Goal: Task Accomplishment & Management: Manage account settings

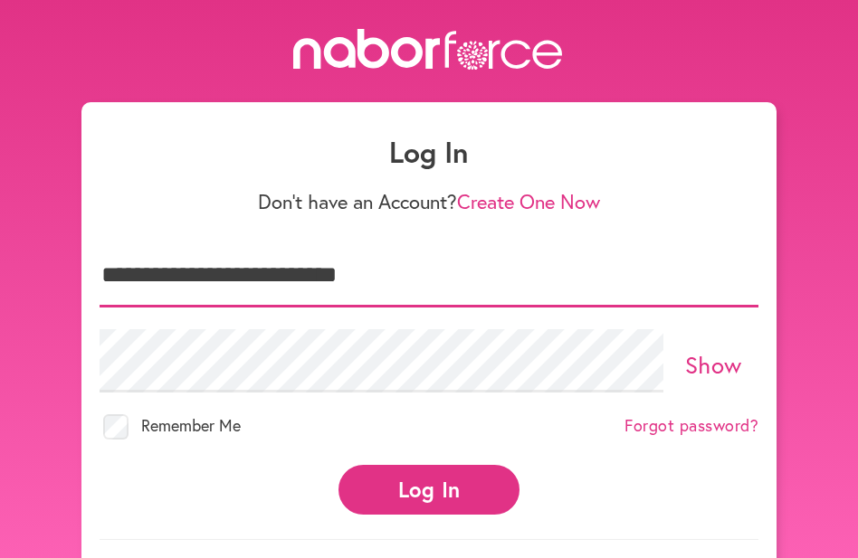
type input "**********"
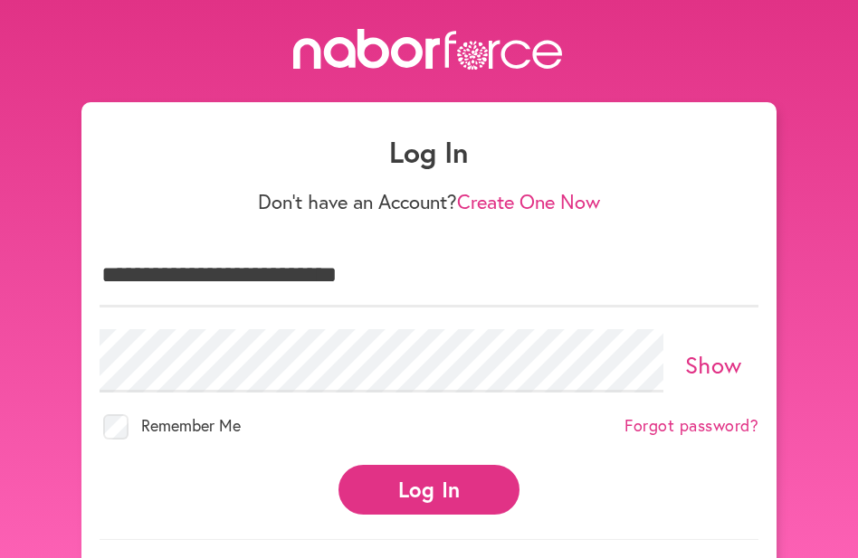
click at [397, 487] on button "Log In" at bounding box center [429, 490] width 181 height 50
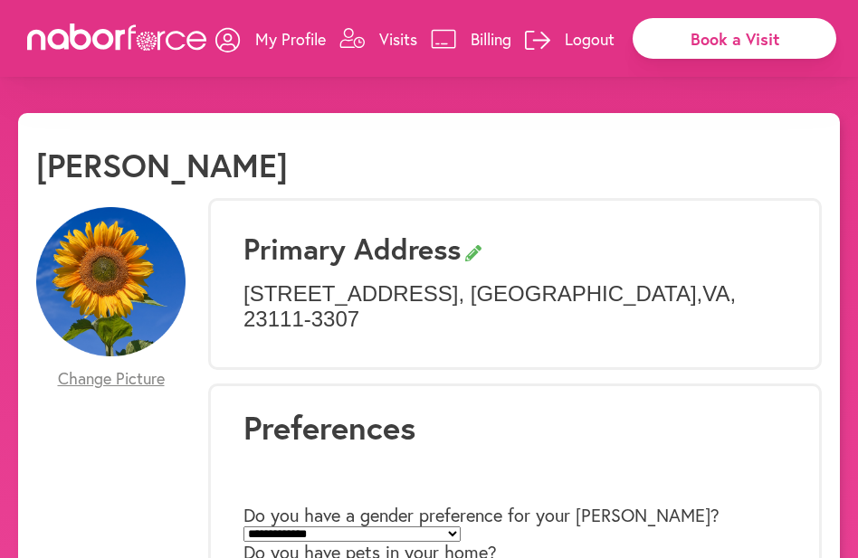
click at [347, 38] on icon at bounding box center [352, 39] width 24 height 20
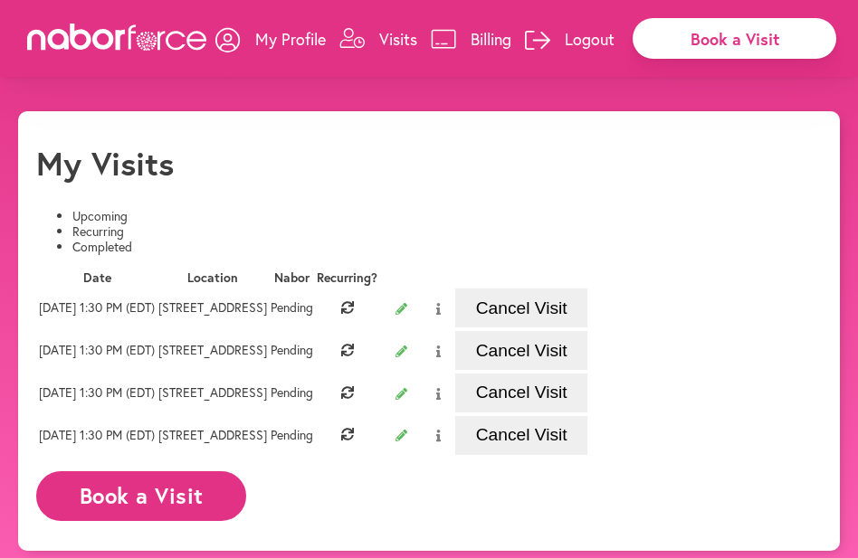
click at [240, 224] on li "Recurring" at bounding box center [446, 231] width 749 height 15
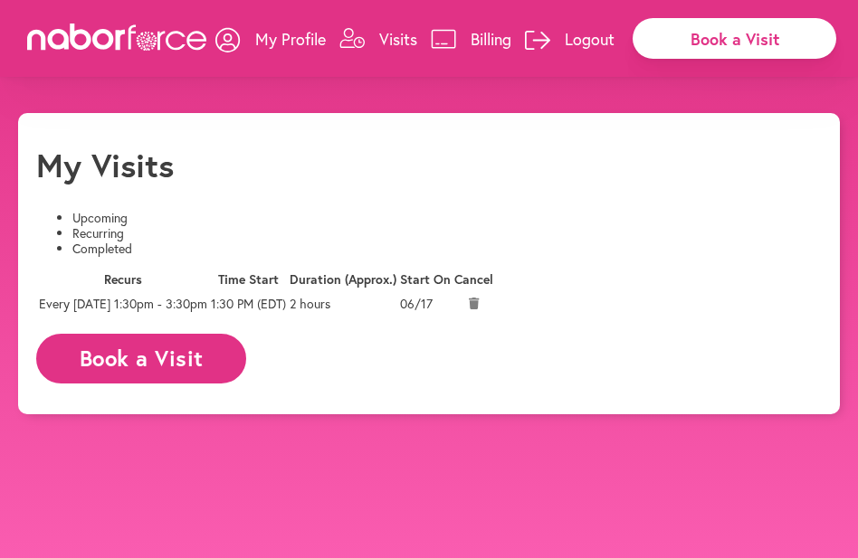
click at [162, 384] on button "Book a Visit" at bounding box center [141, 359] width 210 height 50
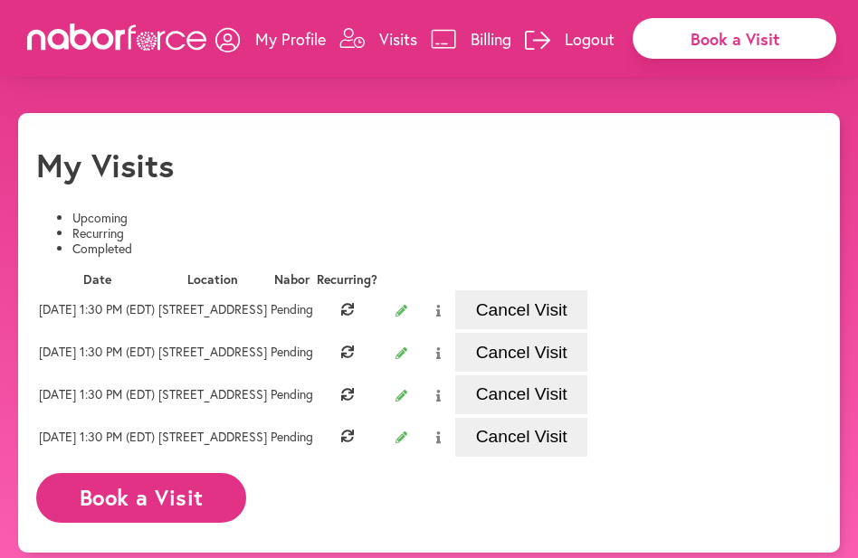
click at [396, 33] on p "Visits" at bounding box center [398, 39] width 38 height 22
click at [486, 32] on p "Billing" at bounding box center [491, 39] width 41 height 22
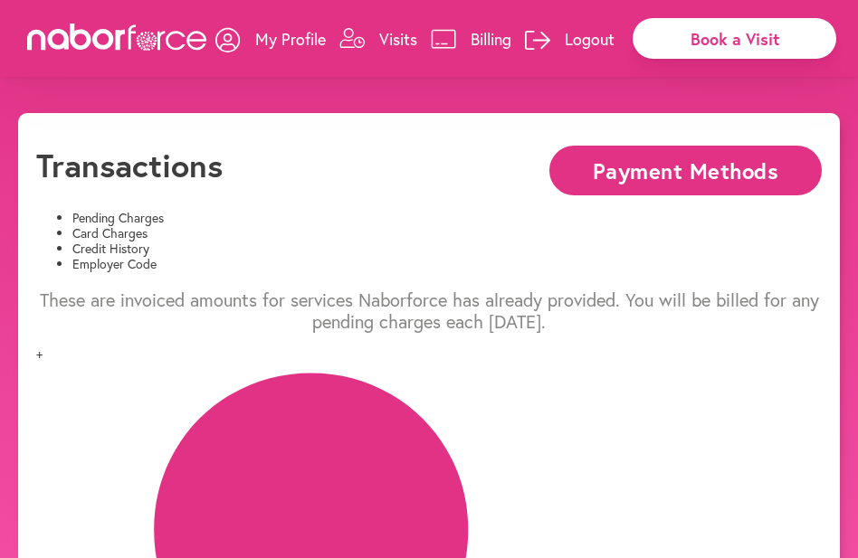
click at [291, 34] on p "My Profile" at bounding box center [290, 39] width 71 height 22
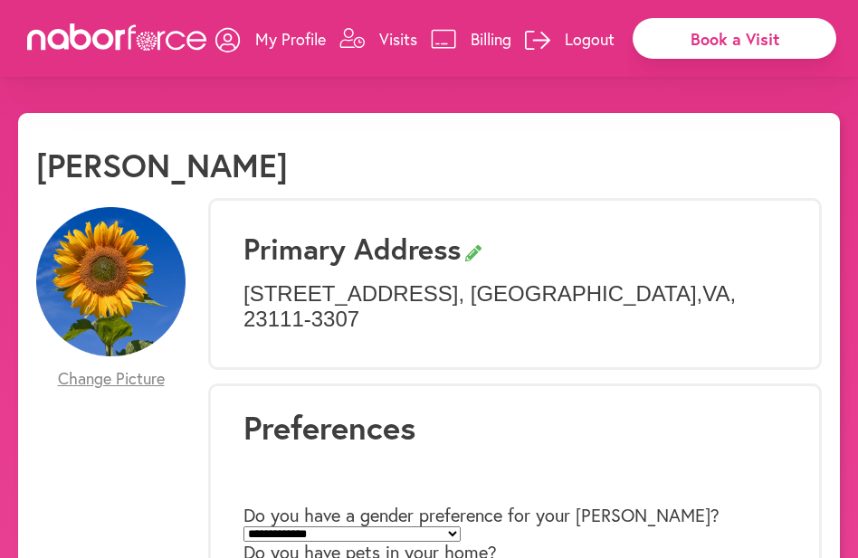
click at [582, 31] on p "Logout" at bounding box center [590, 39] width 50 height 22
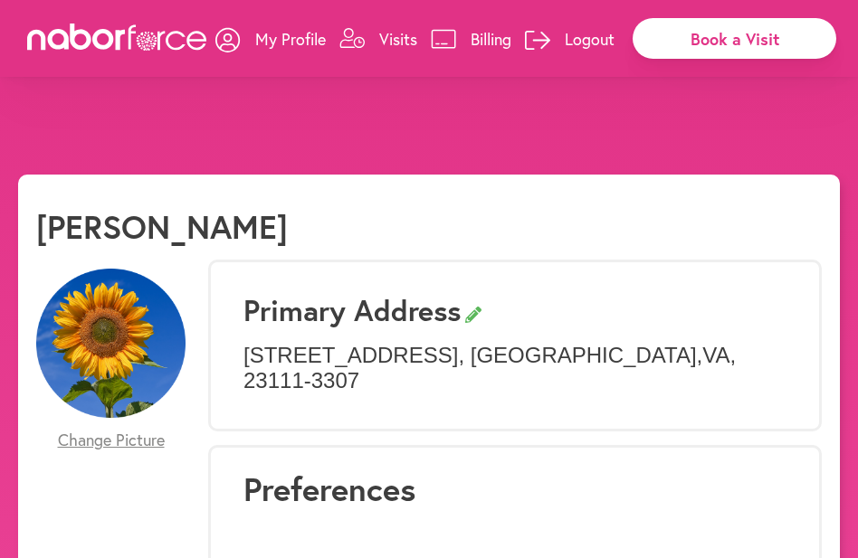
click at [377, 62] on button "Yes" at bounding box center [394, 52] width 34 height 19
